Goal: Task Accomplishment & Management: Manage account settings

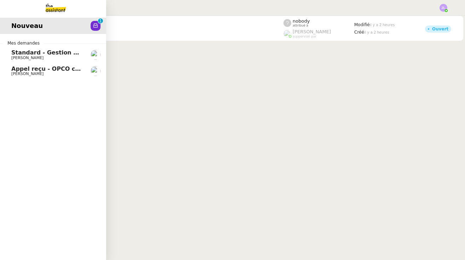
click at [29, 76] on link "Appel reçu - OPCO commerce [PERSON_NAME]" at bounding box center [53, 71] width 106 height 16
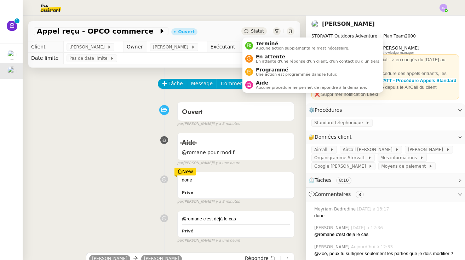
click at [258, 31] on span "Statut" at bounding box center [257, 31] width 13 height 5
click at [261, 43] on span "Terminé" at bounding box center [302, 44] width 93 height 6
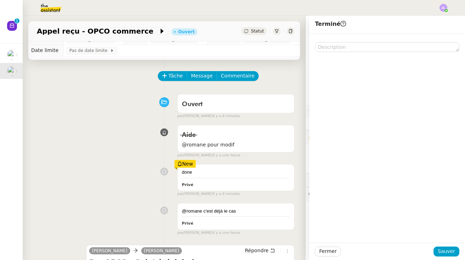
click at [100, 122] on div "Aide @romane pour modif false par [PERSON_NAME] il y a une heure" at bounding box center [164, 140] width 261 height 36
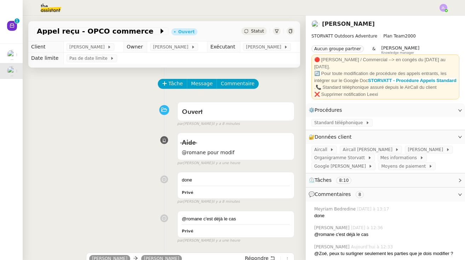
click at [255, 31] on span "Statut" at bounding box center [257, 31] width 13 height 5
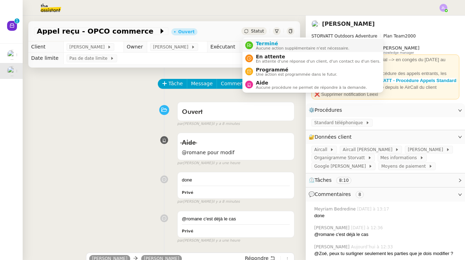
click at [257, 44] on span "Terminé" at bounding box center [302, 44] width 93 height 6
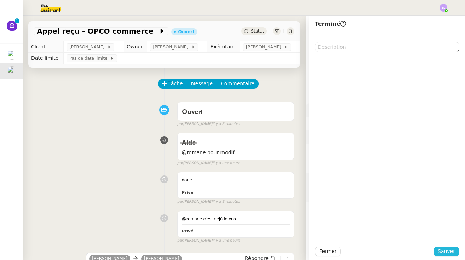
click at [452, 247] on button "Sauver" at bounding box center [447, 252] width 26 height 10
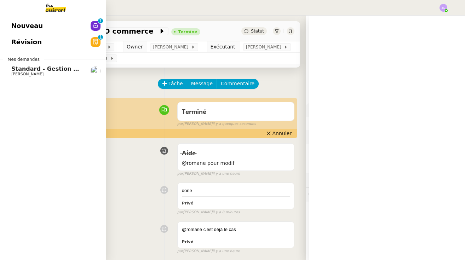
click at [34, 70] on span "Standard - Gestion des appels entrants - octobre 2025" at bounding box center [98, 68] width 174 height 7
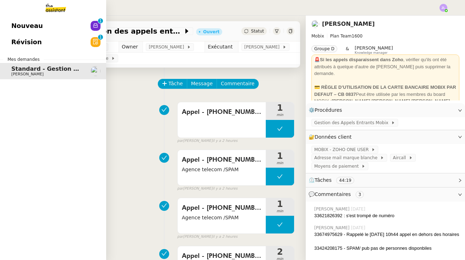
click at [101, 21] on p "1" at bounding box center [100, 21] width 3 height 6
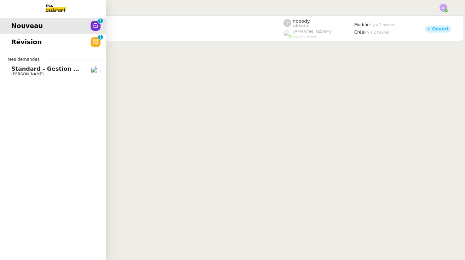
click at [92, 39] on nz-avatar at bounding box center [96, 42] width 10 height 10
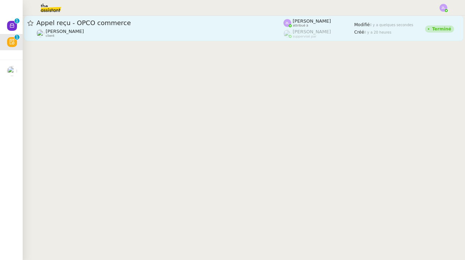
click at [138, 33] on div "[PERSON_NAME] client" at bounding box center [159, 33] width 247 height 9
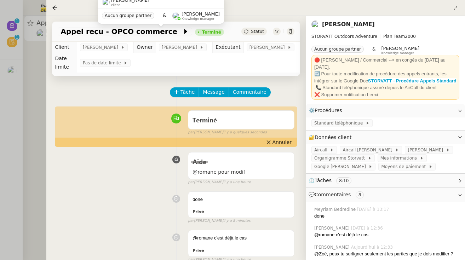
click at [44, 9] on div at bounding box center [232, 130] width 465 height 260
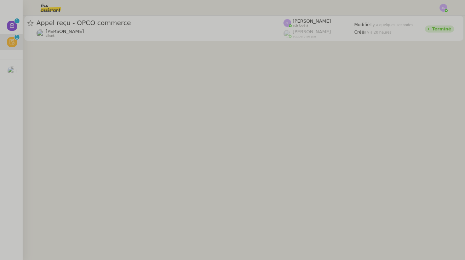
click at [45, 9] on img at bounding box center [45, 8] width 55 height 16
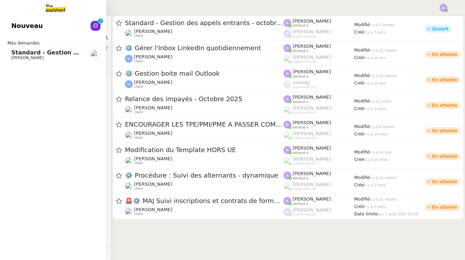
click at [56, 35] on div "Nouveau 0 1 2 3 4 5 6 7 8 9 Mes demandes Standard - Gestion des appels entrants…" at bounding box center [53, 138] width 106 height 245
click at [72, 27] on link "Nouveau 0 1 2 3 4 5 6 7 8 9" at bounding box center [53, 26] width 106 height 16
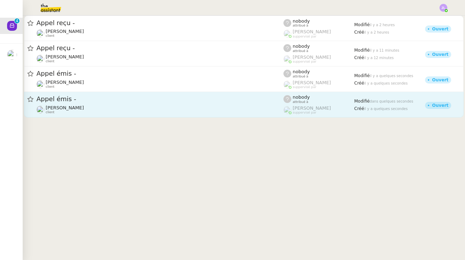
click at [107, 105] on div "[PERSON_NAME] client" at bounding box center [159, 109] width 247 height 9
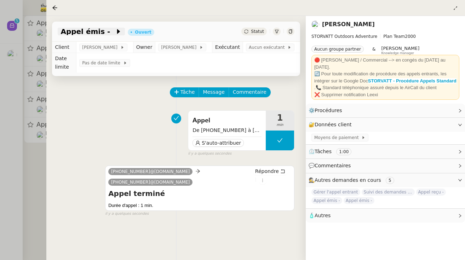
click at [102, 29] on span "Appel émis -" at bounding box center [88, 31] width 55 height 7
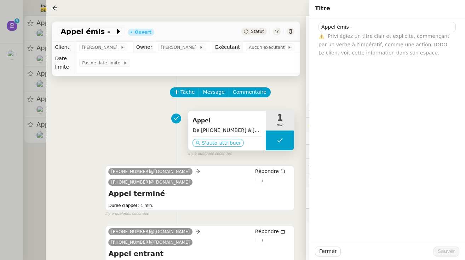
click at [229, 145] on span "S'auto-attribuer" at bounding box center [221, 142] width 39 height 7
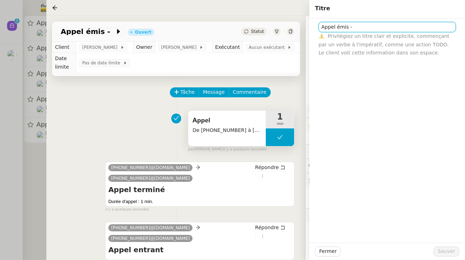
click at [360, 32] on input "Appel émis -" at bounding box center [387, 27] width 137 height 10
type input "Appel émis - SPAM/Marketing d"
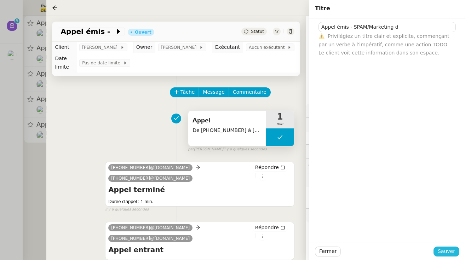
click at [448, 253] on span "Sauver" at bounding box center [446, 251] width 17 height 8
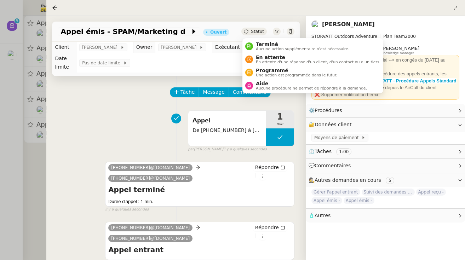
click at [250, 28] on div "Statut" at bounding box center [253, 32] width 25 height 8
click at [261, 43] on span "Terminé" at bounding box center [302, 44] width 93 height 6
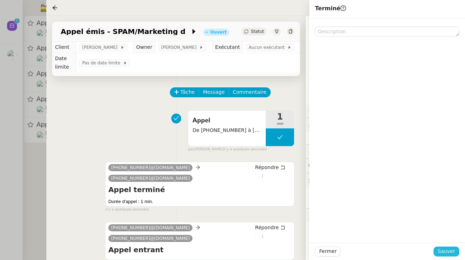
click at [451, 249] on span "Sauver" at bounding box center [446, 251] width 17 height 8
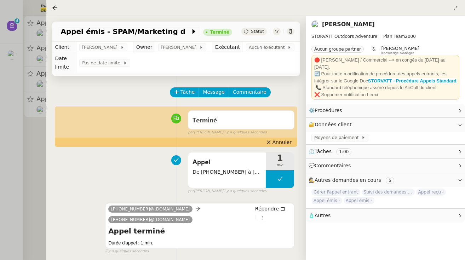
click at [28, 99] on div at bounding box center [232, 130] width 465 height 260
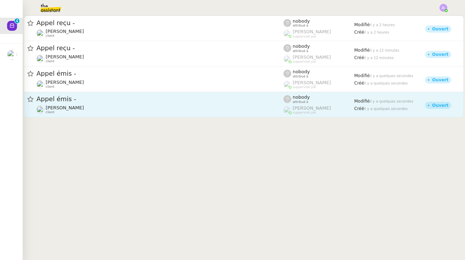
click at [100, 98] on span "Appel émis -" at bounding box center [159, 99] width 247 height 6
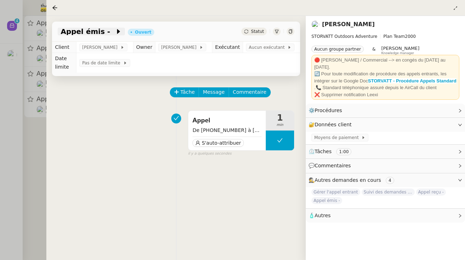
click at [110, 29] on span at bounding box center [112, 31] width 5 height 8
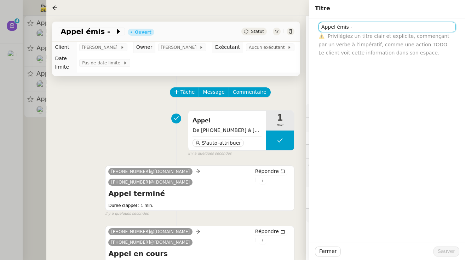
click at [363, 30] on input "Appel émis -" at bounding box center [387, 27] width 137 height 10
type input "Appel émis - TEST emelyne"
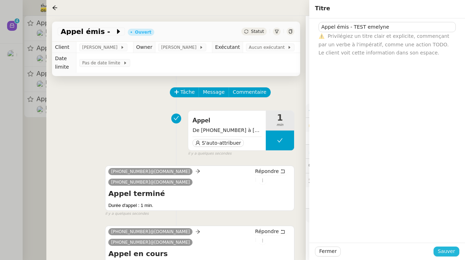
click at [451, 254] on span "Sauver" at bounding box center [446, 251] width 17 height 8
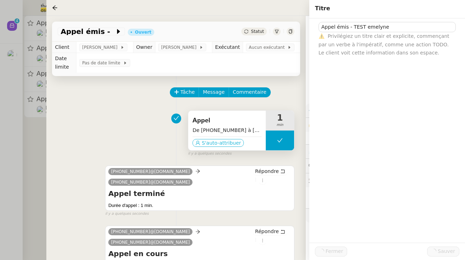
click at [236, 143] on span "S'auto-attribuer" at bounding box center [221, 142] width 39 height 7
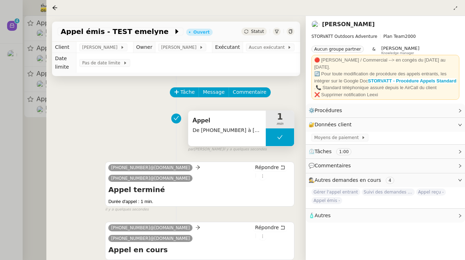
click at [258, 32] on span "Statut" at bounding box center [257, 31] width 13 height 5
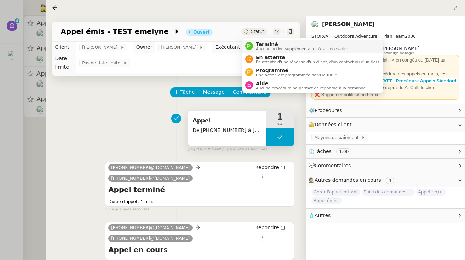
click at [265, 47] on span "Aucune action supplémentaire n'est nécessaire." at bounding box center [302, 49] width 93 height 4
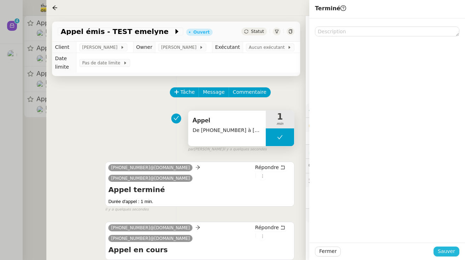
click at [453, 252] on span "Sauver" at bounding box center [446, 251] width 17 height 8
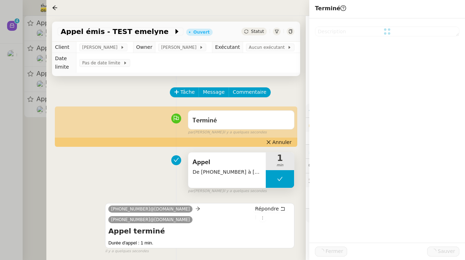
click at [43, 163] on div at bounding box center [232, 130] width 465 height 260
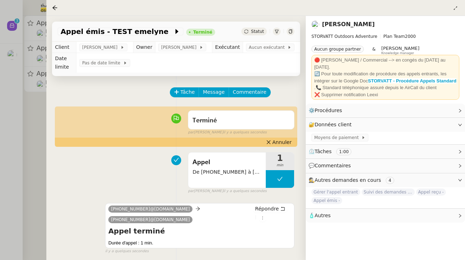
click at [49, 103] on div "Tâche Message Commentaire Veuillez patienter une erreur s'est produite 👌👌👌 mess…" at bounding box center [175, 224] width 259 height 296
click at [31, 105] on div at bounding box center [232, 130] width 465 height 260
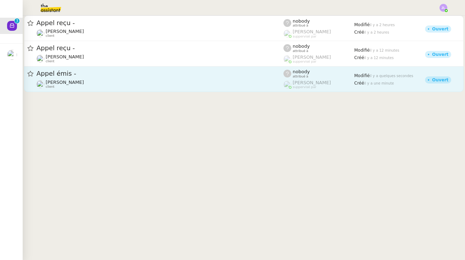
click at [84, 85] on span "[PERSON_NAME]" at bounding box center [65, 82] width 38 height 5
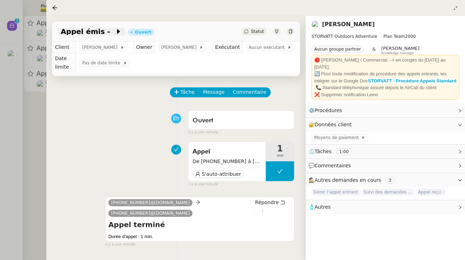
click at [110, 33] on span at bounding box center [112, 31] width 5 height 8
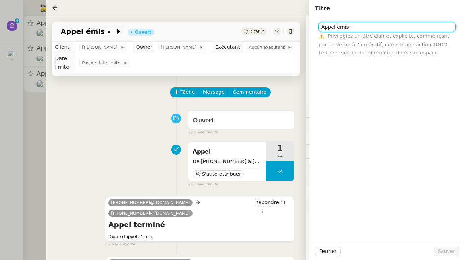
click at [359, 29] on input "Appel émis -" at bounding box center [387, 27] width 137 height 10
type input "Appel émis - TEST emelyne"
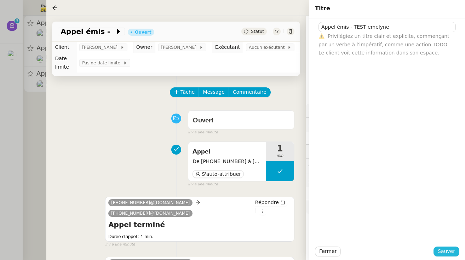
click at [445, 249] on span "Sauver" at bounding box center [446, 251] width 17 height 8
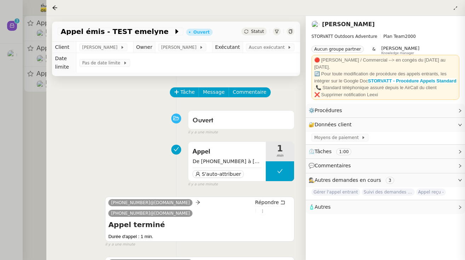
click at [21, 92] on div at bounding box center [232, 130] width 465 height 260
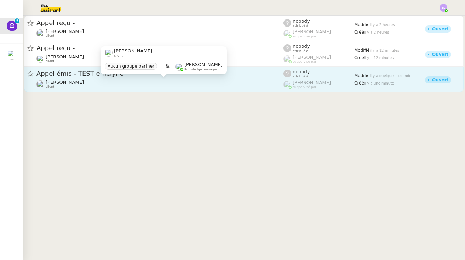
click at [118, 82] on div "[PERSON_NAME] client" at bounding box center [159, 84] width 247 height 9
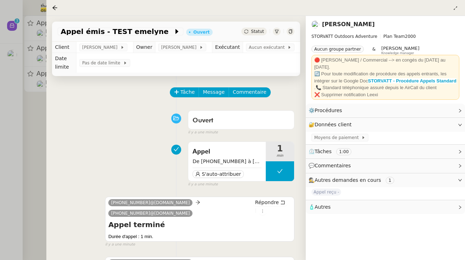
click at [264, 29] on div "Statut" at bounding box center [253, 32] width 25 height 8
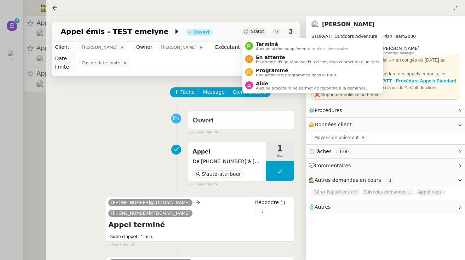
click at [265, 38] on ul "Terminé Aucune action supplémentaire n'est nécessaire. En attente En attente d'…" at bounding box center [312, 65] width 141 height 55
click at [278, 55] on span "En attente" at bounding box center [318, 58] width 125 height 6
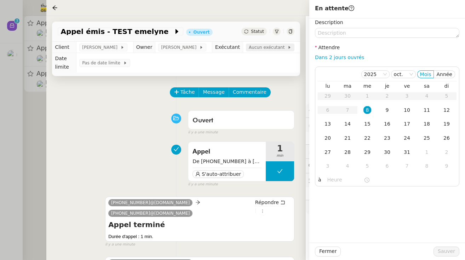
click at [268, 45] on span "Aucun exécutant" at bounding box center [268, 47] width 39 height 7
click at [257, 33] on span "Statut" at bounding box center [257, 31] width 13 height 5
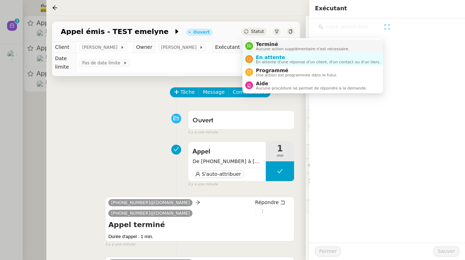
click at [266, 45] on span "Terminé" at bounding box center [302, 44] width 93 height 6
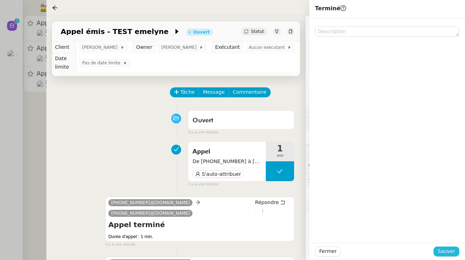
click at [453, 252] on span "Sauver" at bounding box center [446, 251] width 17 height 8
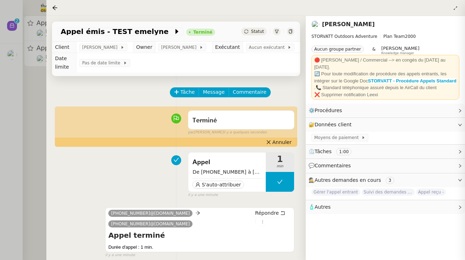
click at [24, 131] on div at bounding box center [232, 130] width 465 height 260
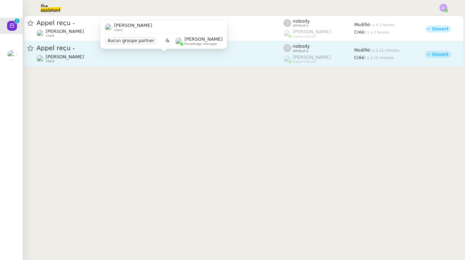
click at [102, 56] on div "[PERSON_NAME] client" at bounding box center [159, 58] width 247 height 9
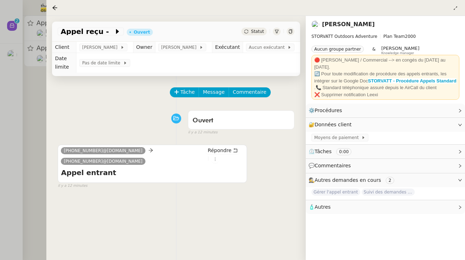
click at [262, 33] on span "Statut" at bounding box center [257, 31] width 13 height 5
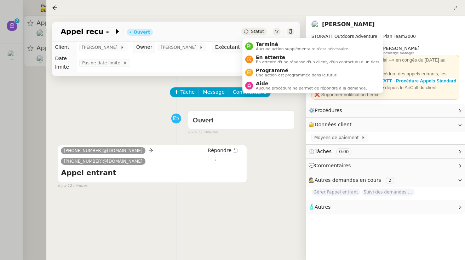
click at [253, 31] on span "Statut" at bounding box center [257, 31] width 13 height 5
click at [264, 50] on span "Aucune action supplémentaire n'est nécessaire." at bounding box center [302, 49] width 93 height 4
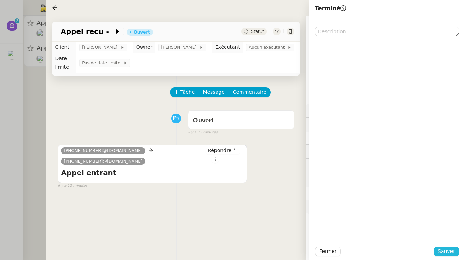
click at [450, 253] on span "Sauver" at bounding box center [446, 251] width 17 height 8
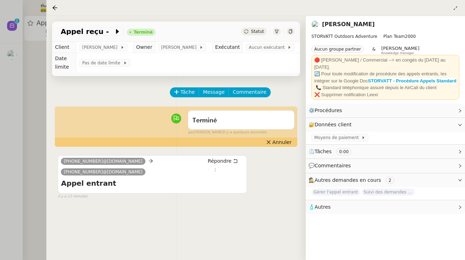
click at [17, 83] on div at bounding box center [232, 130] width 465 height 260
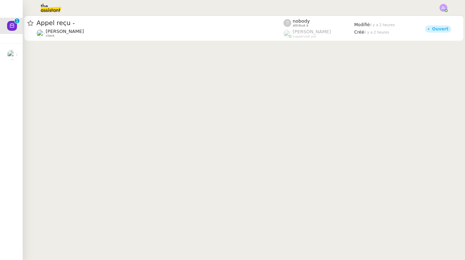
click at [51, 10] on img at bounding box center [45, 8] width 55 height 16
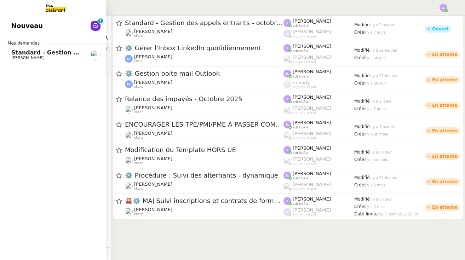
click at [48, 6] on img at bounding box center [50, 8] width 55 height 16
